Goal: Information Seeking & Learning: Find specific fact

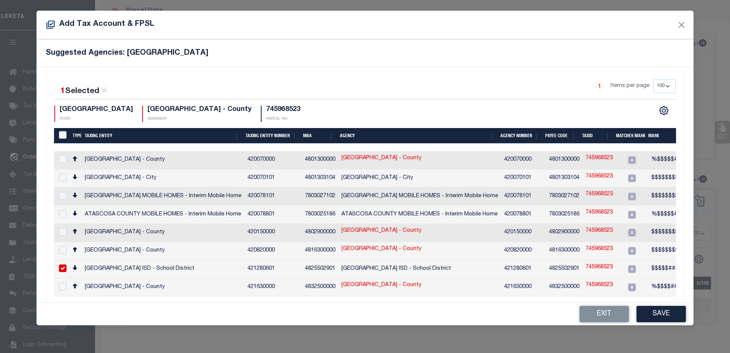
select select "100"
select select "10"
select select "Escrow"
select select "100"
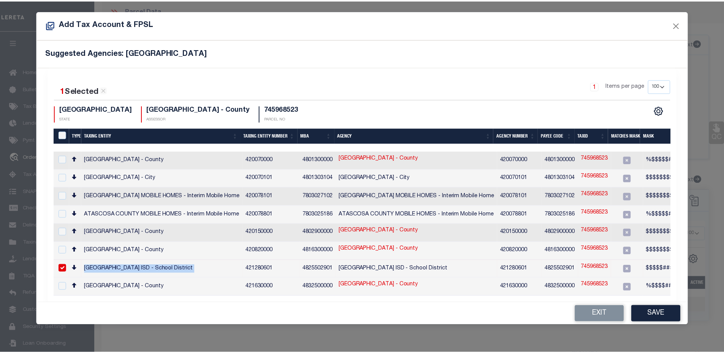
scroll to position [7, 0]
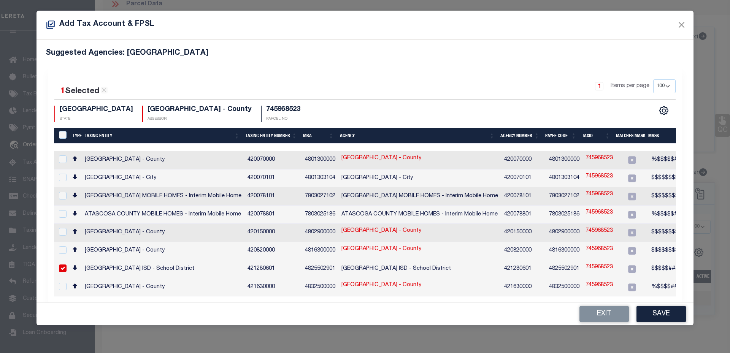
click at [688, 24] on div "Add Tax Account & FPSL" at bounding box center [364, 25] width 657 height 29
click at [682, 24] on button "Close" at bounding box center [681, 25] width 10 height 10
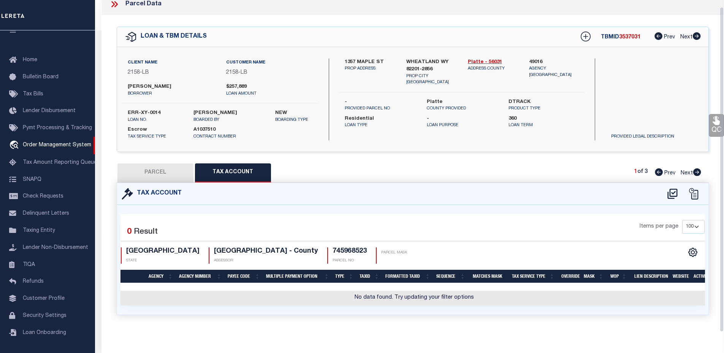
click at [152, 112] on label "ERR-XY-0014" at bounding box center [155, 113] width 54 height 8
copy div "ERR-XY-0014"
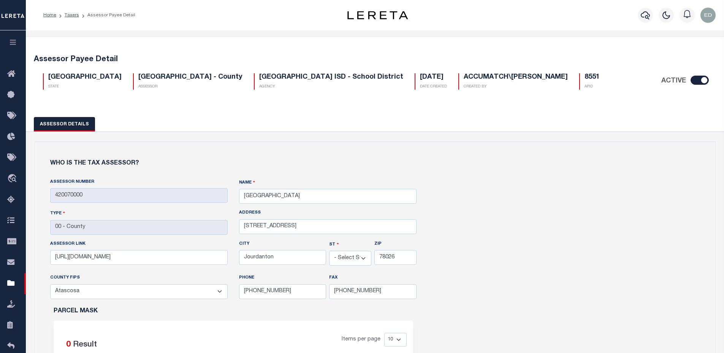
select select "[GEOGRAPHIC_DATA]"
select select "48013"
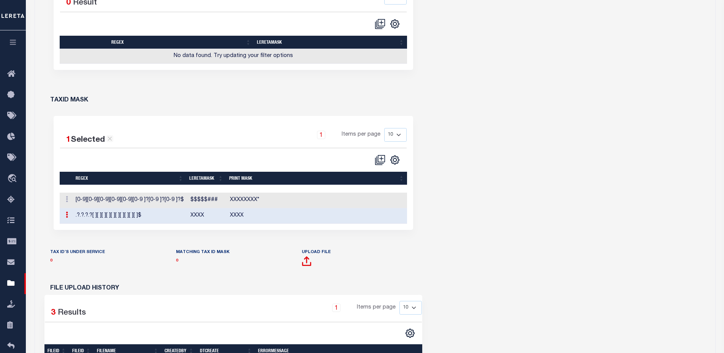
click at [191, 257] on p "0" at bounding box center [233, 261] width 114 height 8
click at [558, 128] on div "Who is the tax assessor? Assessor Number 420070000 NAME Type CITY" at bounding box center [375, 167] width 680 height 735
drag, startPoint x: 203, startPoint y: 214, endPoint x: 215, endPoint y: 214, distance: 12.9
click at [215, 214] on td "XXXX" at bounding box center [207, 216] width 40 height 16
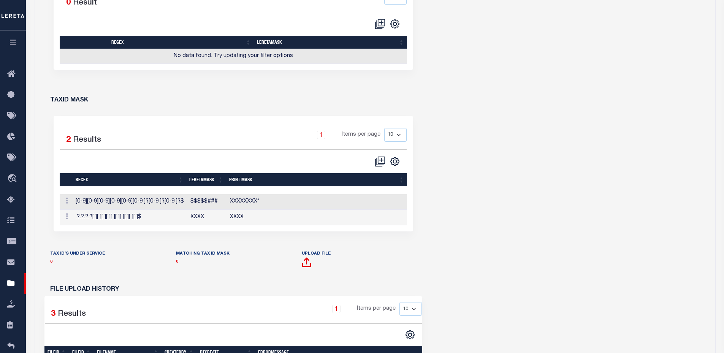
drag, startPoint x: 252, startPoint y: 214, endPoint x: 241, endPoint y: 215, distance: 11.1
click at [241, 215] on td "XXXX" at bounding box center [317, 218] width 180 height 16
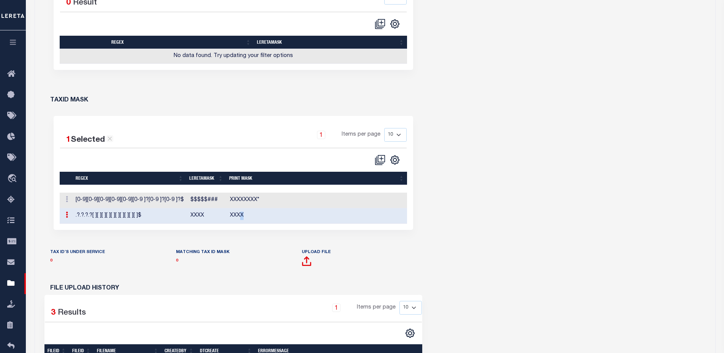
click at [265, 211] on td "XXXX" at bounding box center [317, 216] width 180 height 16
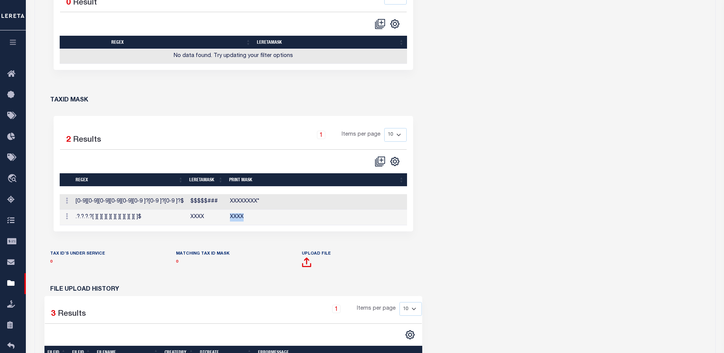
drag, startPoint x: 261, startPoint y: 220, endPoint x: 226, endPoint y: 218, distance: 35.4
click at [227, 218] on td "XXXX" at bounding box center [317, 218] width 180 height 16
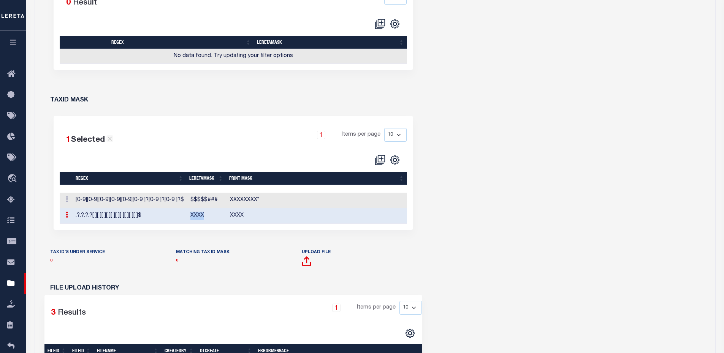
drag, startPoint x: 213, startPoint y: 218, endPoint x: 187, endPoint y: 217, distance: 25.9
click at [187, 217] on td "XXXX" at bounding box center [207, 216] width 40 height 16
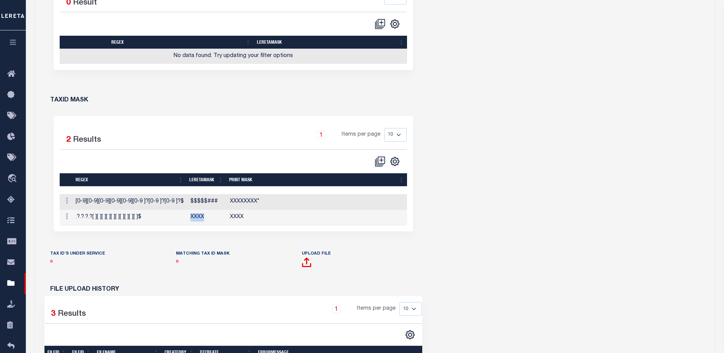
click at [508, 180] on div "Who is the tax assessor? Assessor Number 420070000 NAME Type CITY" at bounding box center [375, 168] width 680 height 737
